Goal: Use online tool/utility: Utilize a website feature to perform a specific function

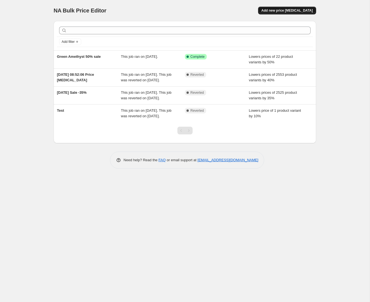
click at [286, 9] on span "Add new price change job" at bounding box center [286, 10] width 51 height 4
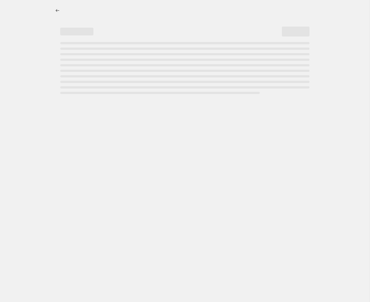
select select "percentage"
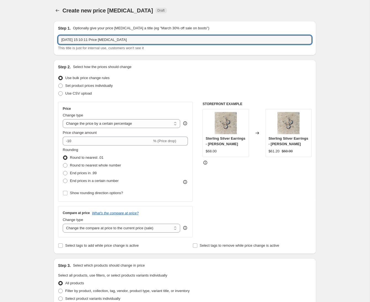
drag, startPoint x: 132, startPoint y: 41, endPoint x: 44, endPoint y: 39, distance: 88.1
click at [44, 39] on div "Create new price change job. This page is ready Create new price change job Dra…" at bounding box center [185, 276] width 370 height 552
type input "Friday Specials 26/9"
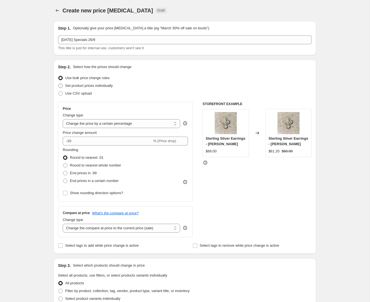
click at [61, 85] on span at bounding box center [60, 85] width 4 height 4
click at [59, 84] on input "Set product prices individually" at bounding box center [58, 83] width 0 height 0
radio input "true"
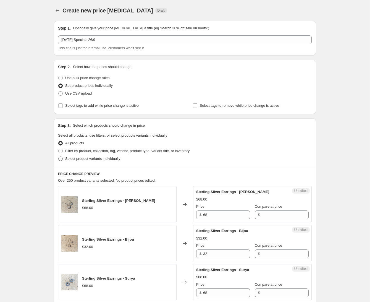
drag, startPoint x: 62, startPoint y: 158, endPoint x: 59, endPoint y: 159, distance: 2.9
click at [62, 158] on span at bounding box center [60, 158] width 4 height 4
click at [59, 157] on input "Select product variants individually" at bounding box center [58, 156] width 0 height 0
radio input "true"
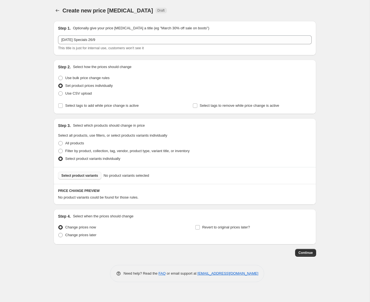
click at [86, 176] on span "Select product variants" at bounding box center [79, 175] width 37 height 4
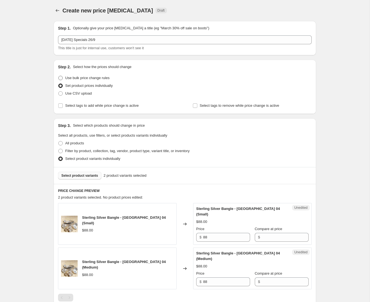
click at [60, 77] on span at bounding box center [60, 78] width 4 height 4
click at [59, 76] on input "Use bulk price change rules" at bounding box center [58, 76] width 0 height 0
radio input "true"
select select "percentage"
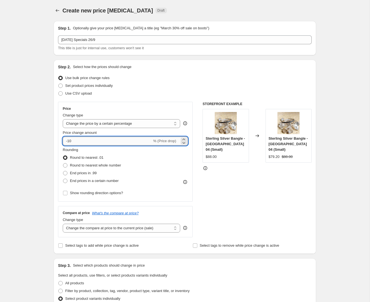
click at [110, 143] on input "-10" at bounding box center [107, 140] width 89 height 9
drag, startPoint x: 109, startPoint y: 142, endPoint x: 39, endPoint y: 137, distance: 70.4
click at [40, 137] on div "Create new price change job. This page is ready Create new price change job Dra…" at bounding box center [185, 248] width 370 height 496
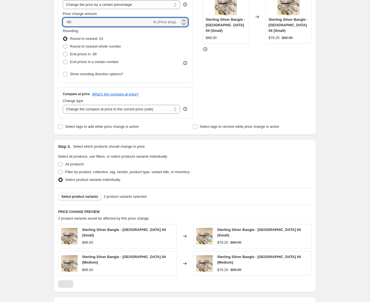
scroll to position [140, 0]
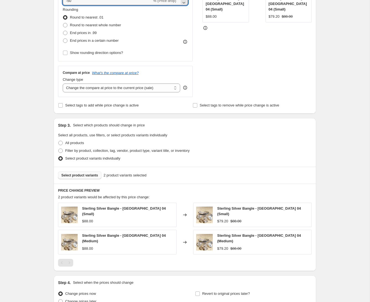
type input "-50"
click at [113, 219] on div "$88.00" at bounding box center [127, 221] width 91 height 6
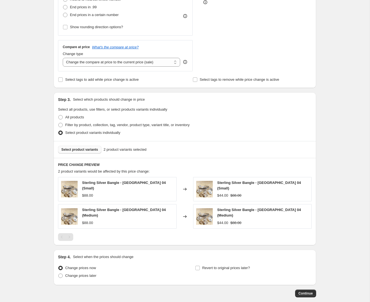
scroll to position [165, 0]
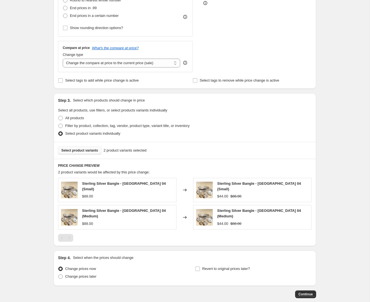
click at [85, 150] on span "Select product variants" at bounding box center [79, 150] width 37 height 4
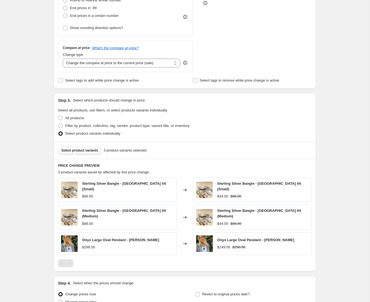
click at [75, 151] on span "Select product variants" at bounding box center [79, 150] width 37 height 4
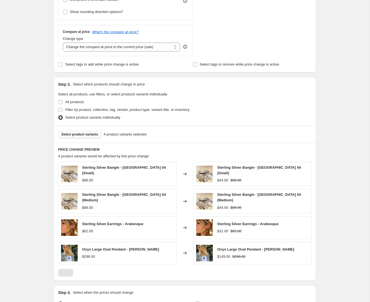
scroll to position [181, 0]
click at [88, 134] on span "Select product variants" at bounding box center [79, 134] width 37 height 4
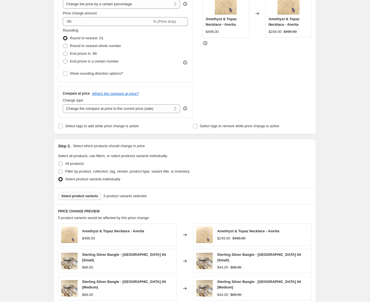
scroll to position [124, 0]
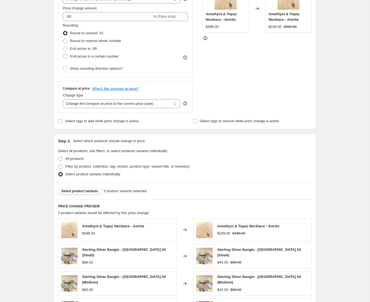
click at [92, 189] on span "Select product variants" at bounding box center [79, 191] width 37 height 4
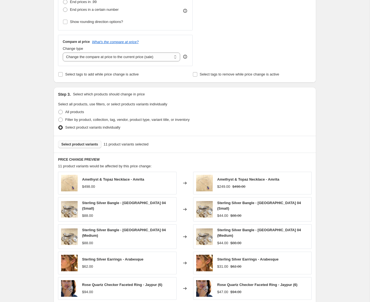
scroll to position [171, 0]
click at [79, 145] on span "Select product variants" at bounding box center [79, 144] width 37 height 4
